Goal: Navigation & Orientation: Find specific page/section

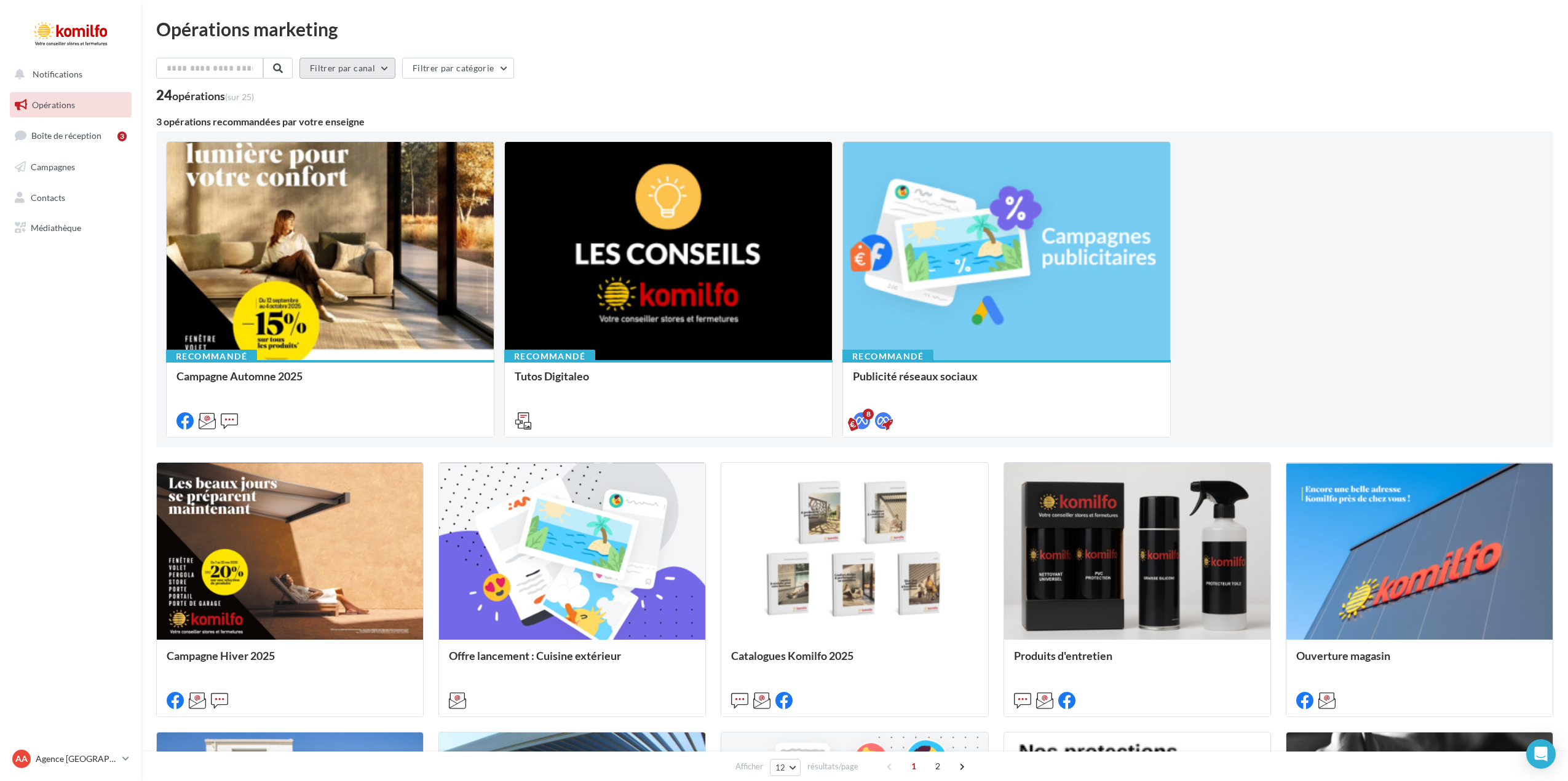
click at [395, 68] on button "Filtrer par canal" at bounding box center [347, 68] width 96 height 21
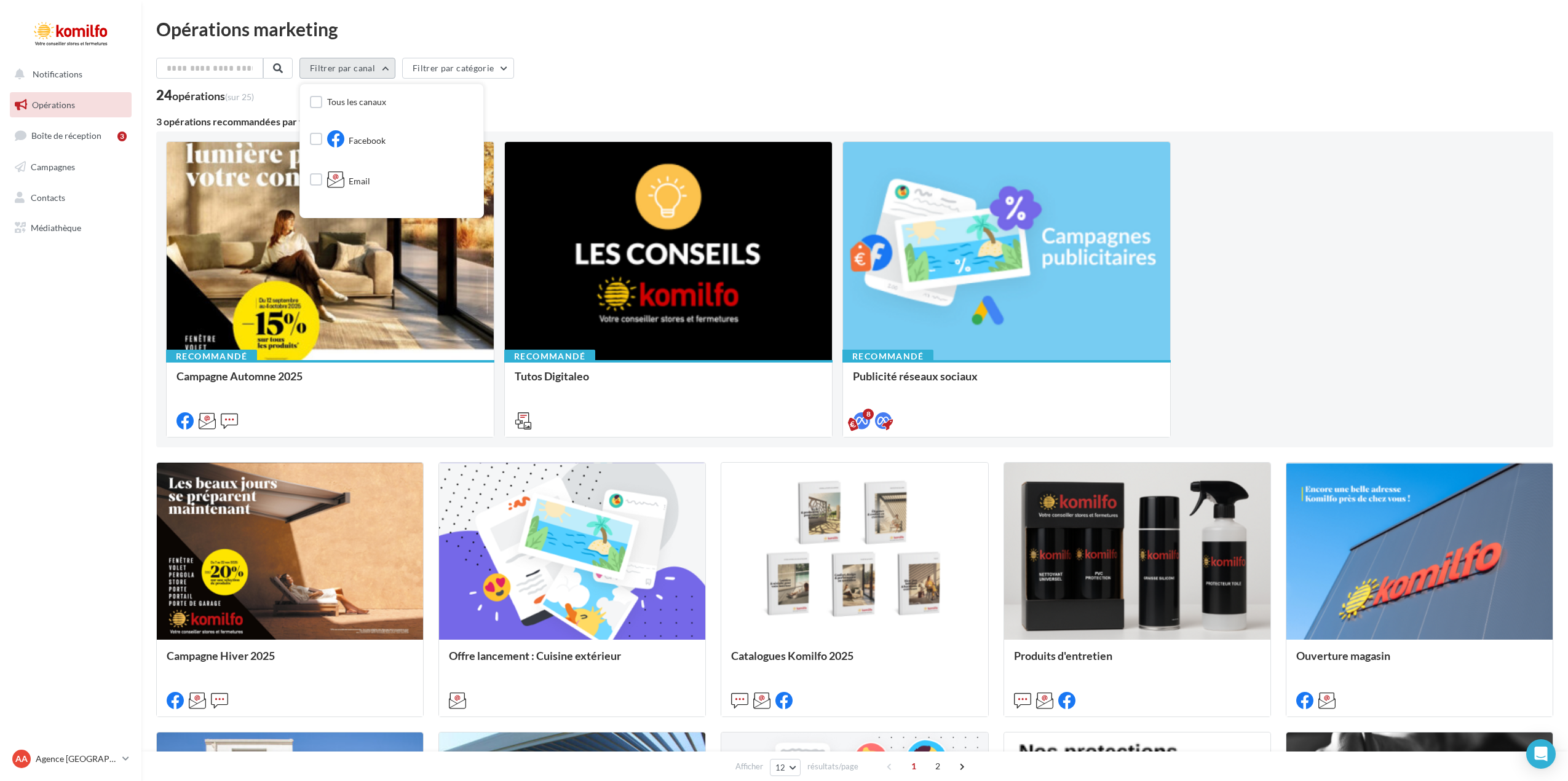
click at [395, 68] on button "Filtrer par canal" at bounding box center [347, 68] width 96 height 21
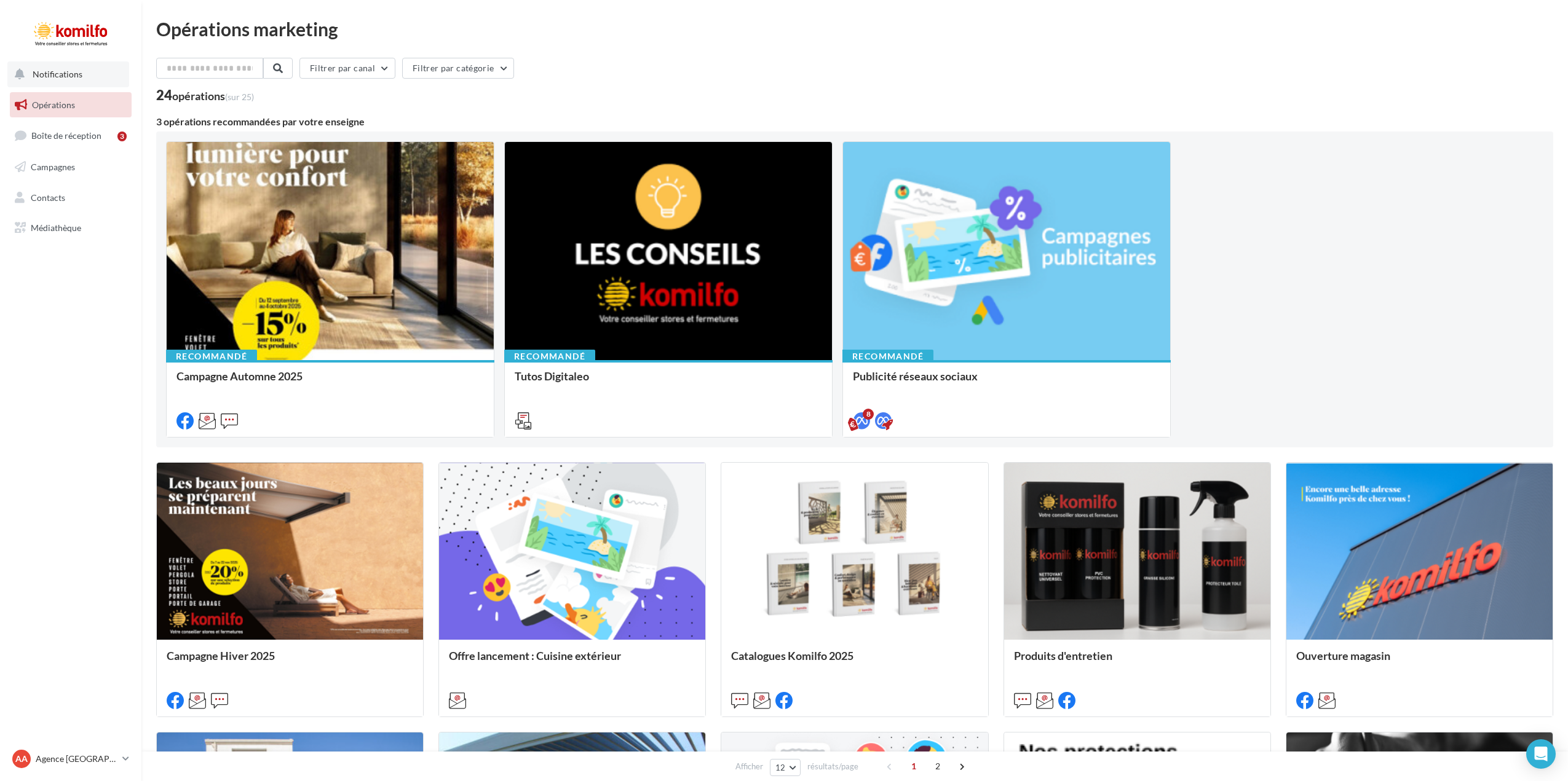
click at [81, 77] on button "Notifications" at bounding box center [68, 74] width 122 height 26
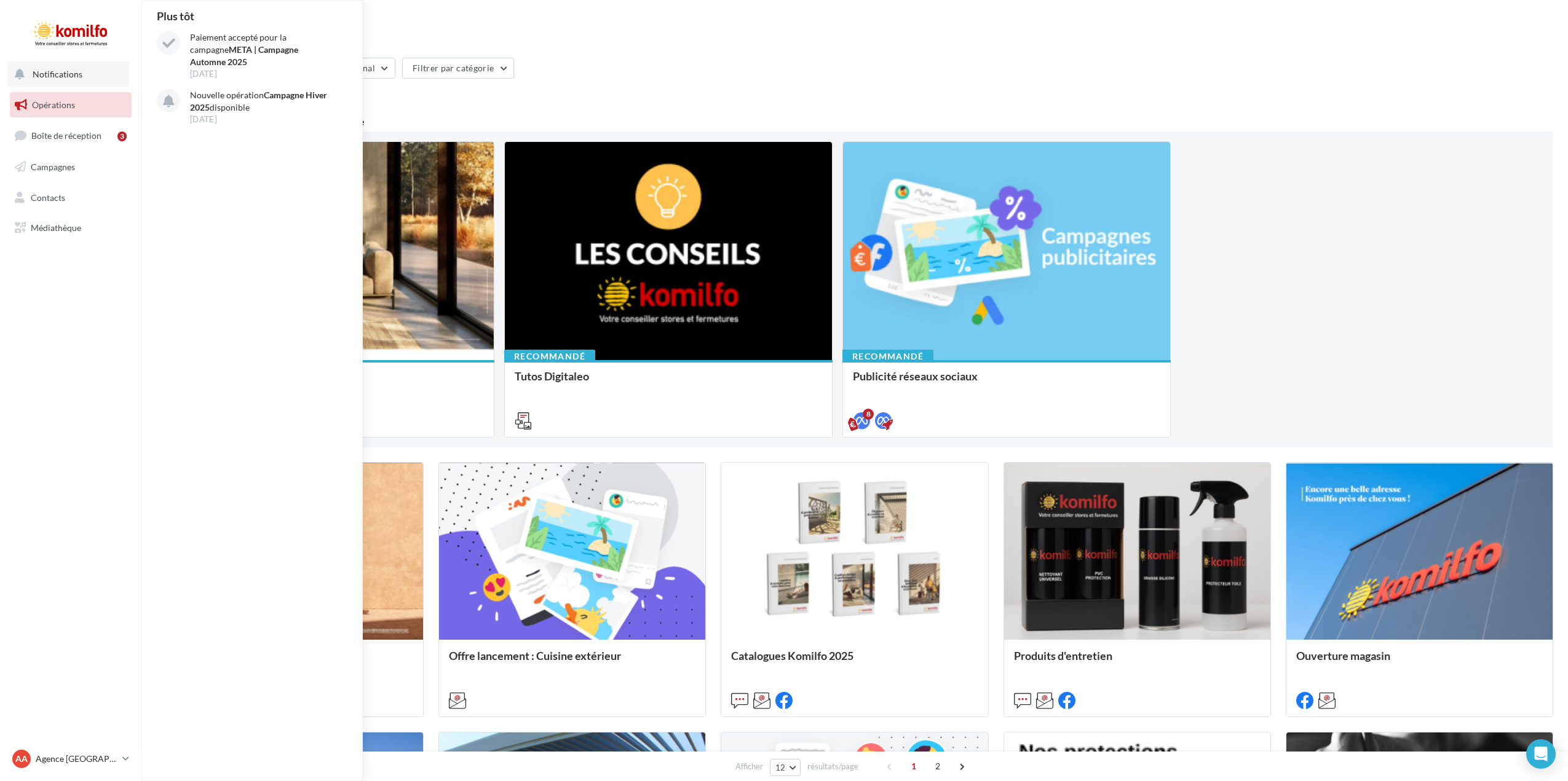
click at [81, 77] on button "Notifications Plus tôt Paiement accepté pour la campagne META | Campagne Automn…" at bounding box center [68, 74] width 122 height 26
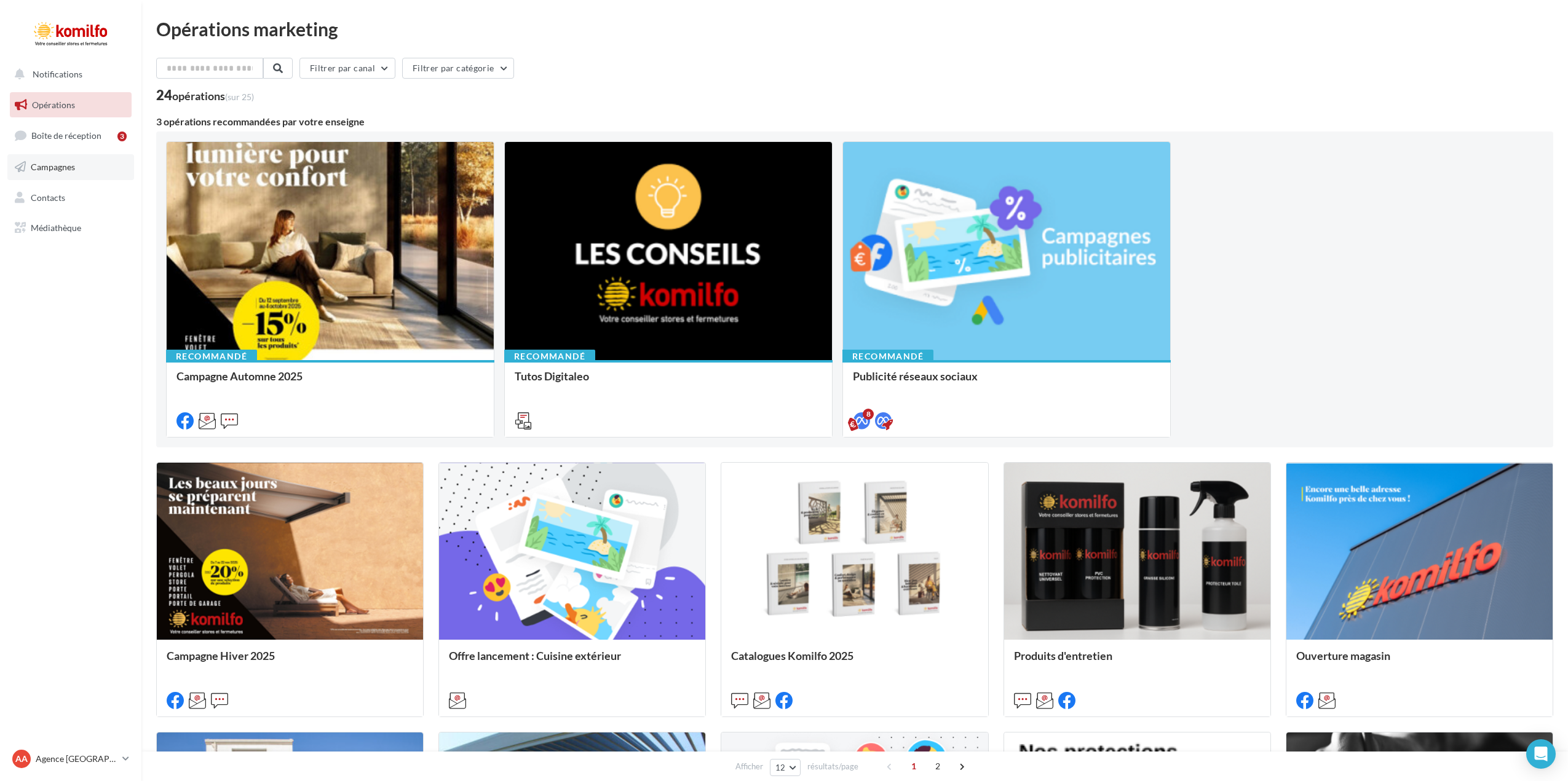
click at [70, 168] on span "Campagnes" at bounding box center [52, 166] width 44 height 10
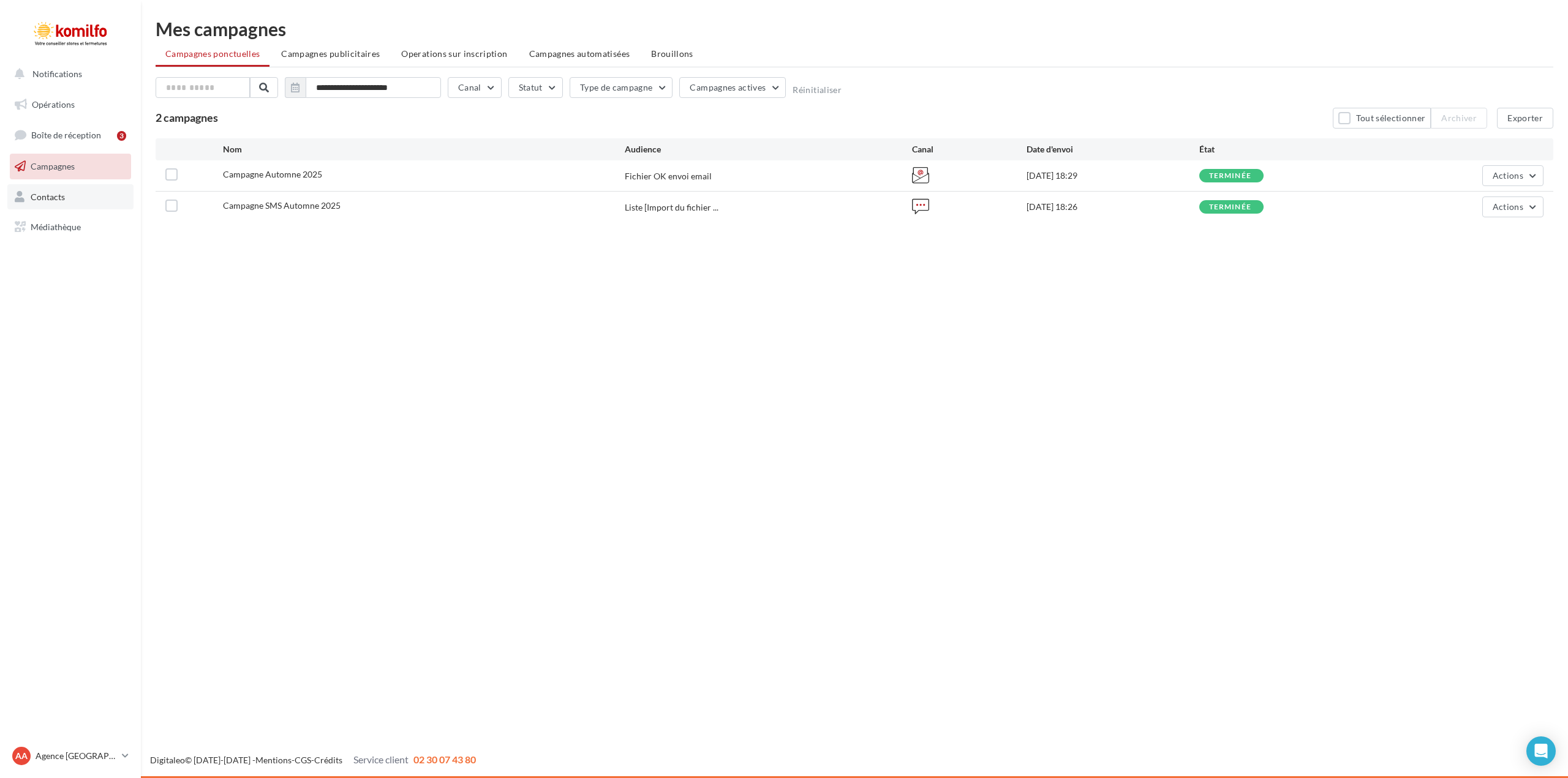
click at [53, 196] on span "Contacts" at bounding box center [48, 196] width 35 height 10
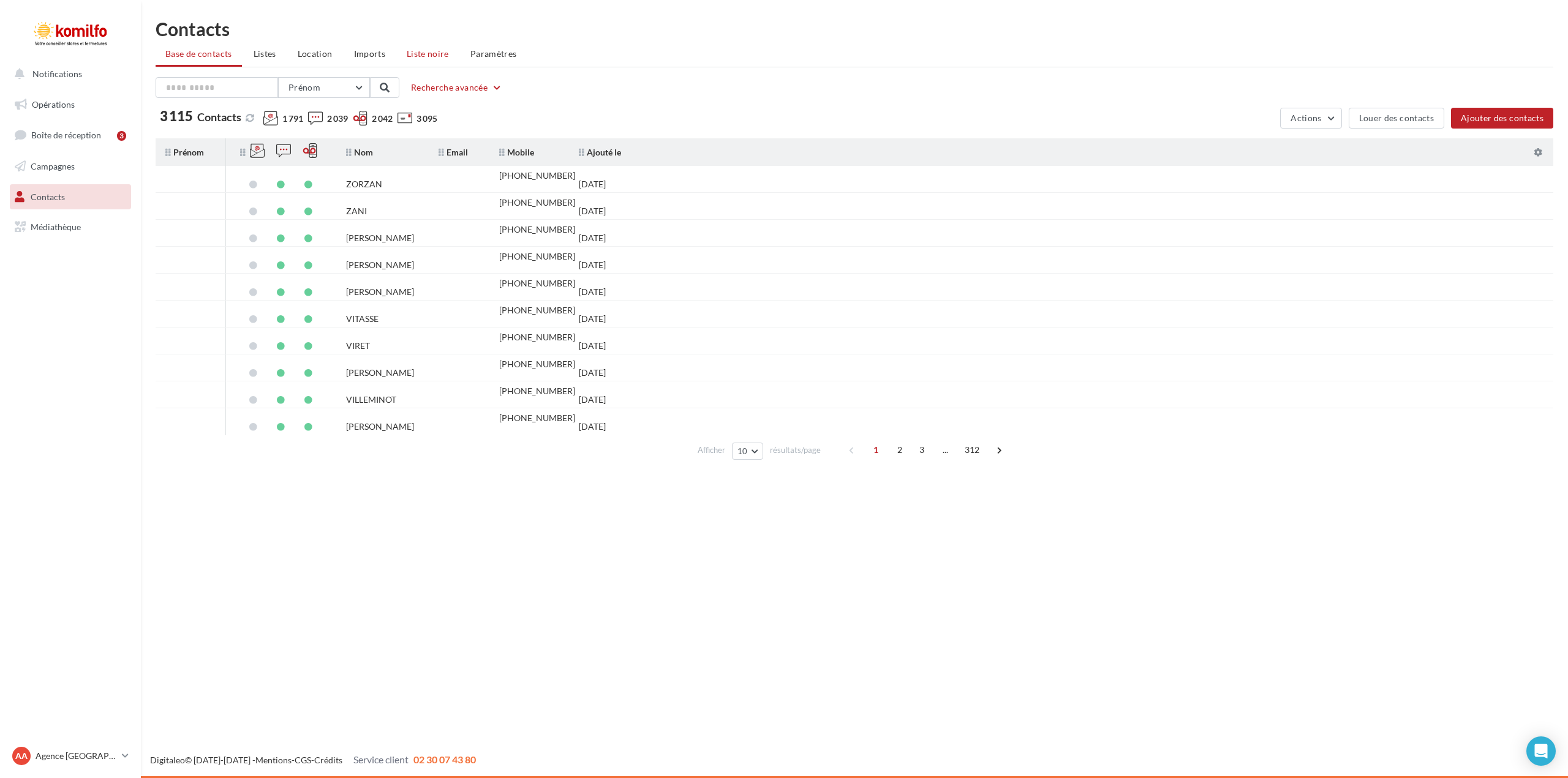
click at [431, 50] on span "Liste noire" at bounding box center [428, 53] width 42 height 10
